Goal: Find specific page/section: Find specific page/section

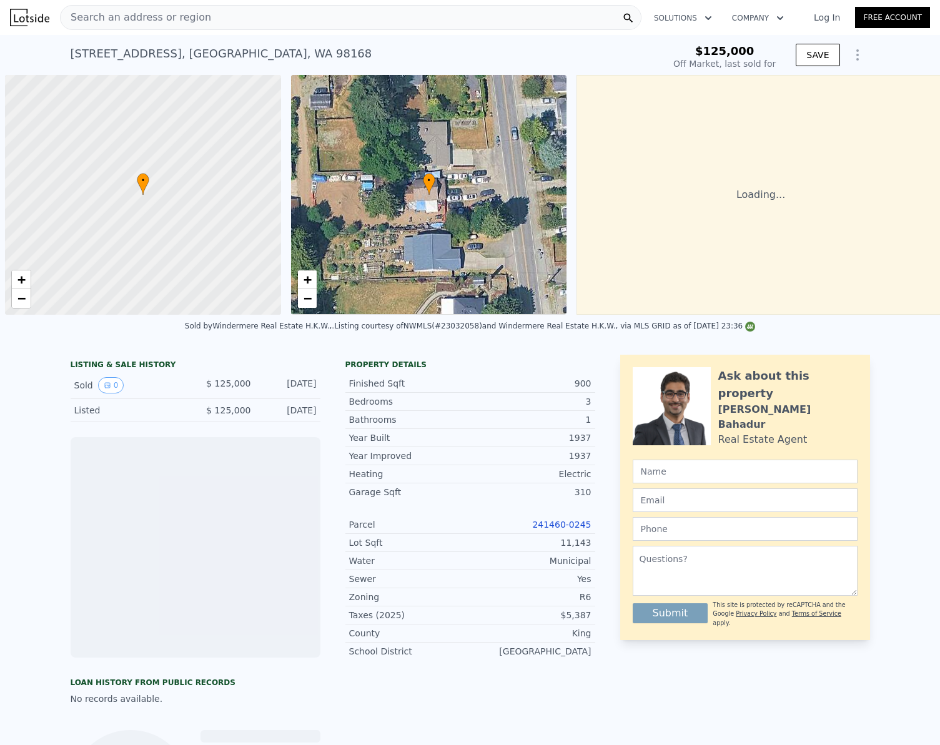
scroll to position [0, 5]
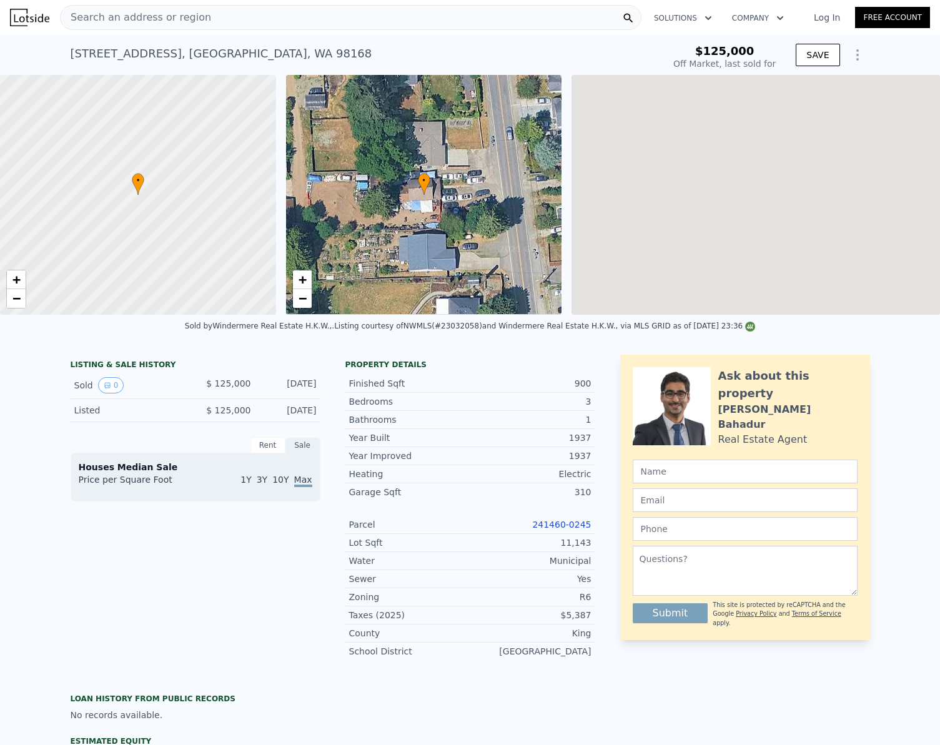
type input "-$ 136,296"
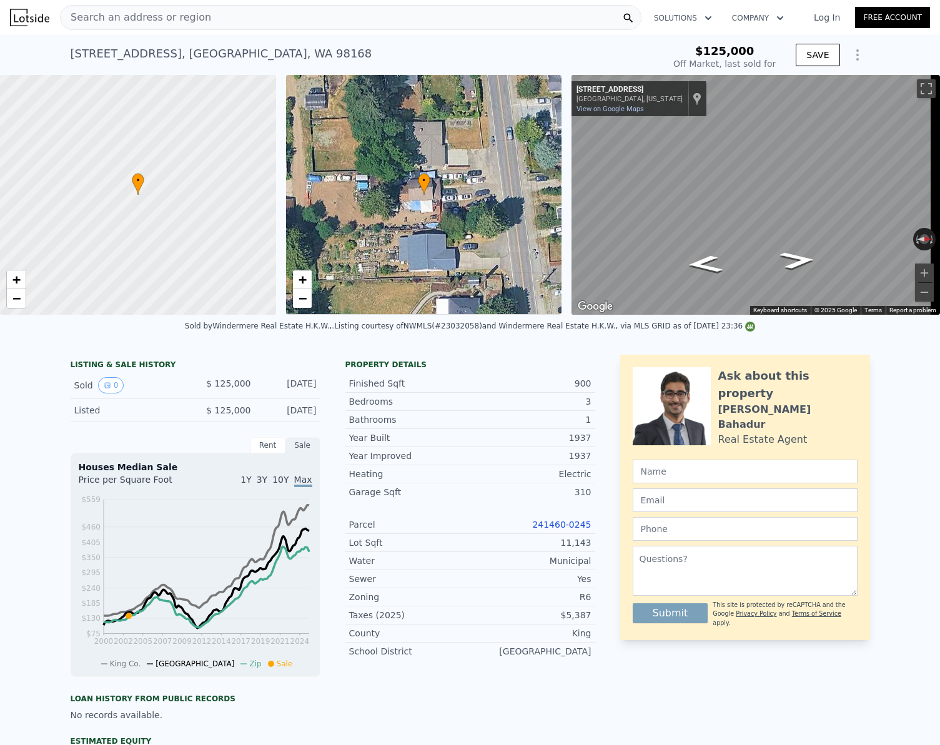
click at [115, 21] on span "Search an address or region" at bounding box center [136, 17] width 150 height 15
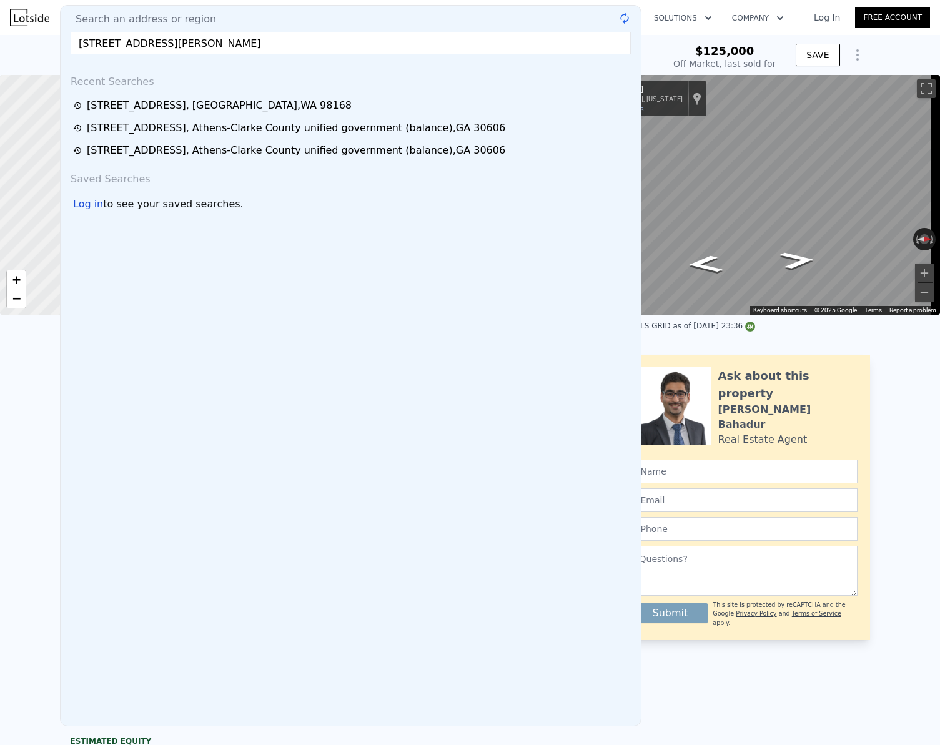
type input "$ 562,000"
type input "$ 384,792"
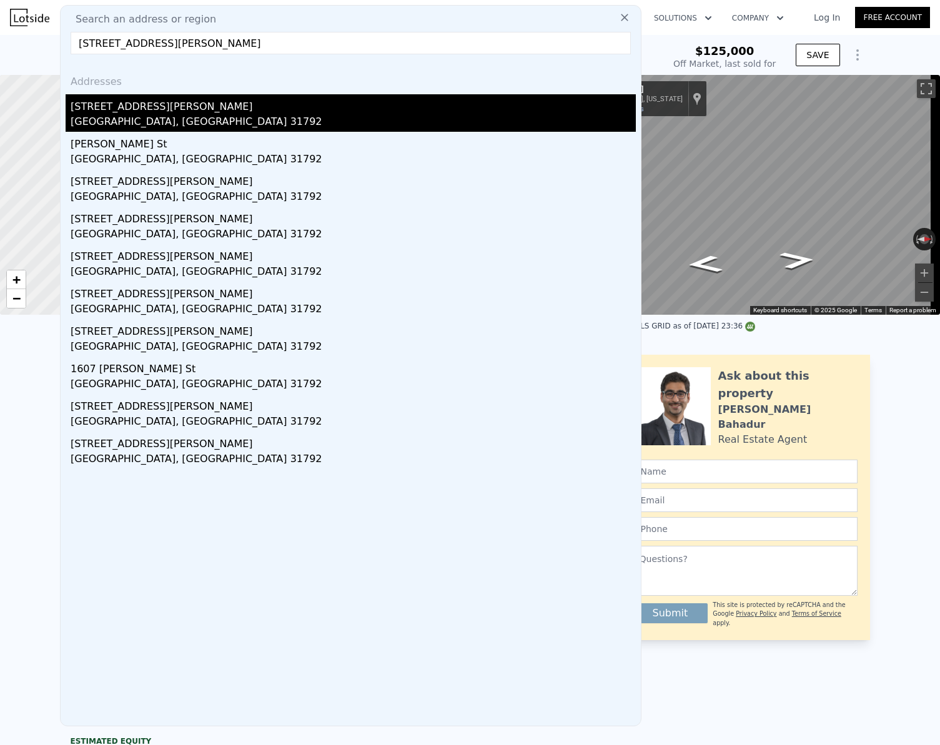
type input "[STREET_ADDRESS][PERSON_NAME]"
click at [143, 110] on div "[STREET_ADDRESS][PERSON_NAME]" at bounding box center [353, 104] width 565 height 20
